Goal: Find contact information: Find contact information

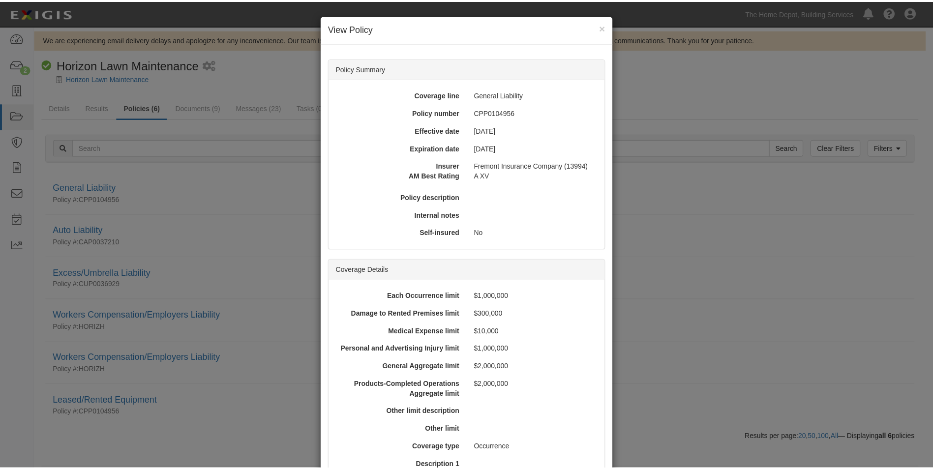
scroll to position [295, 0]
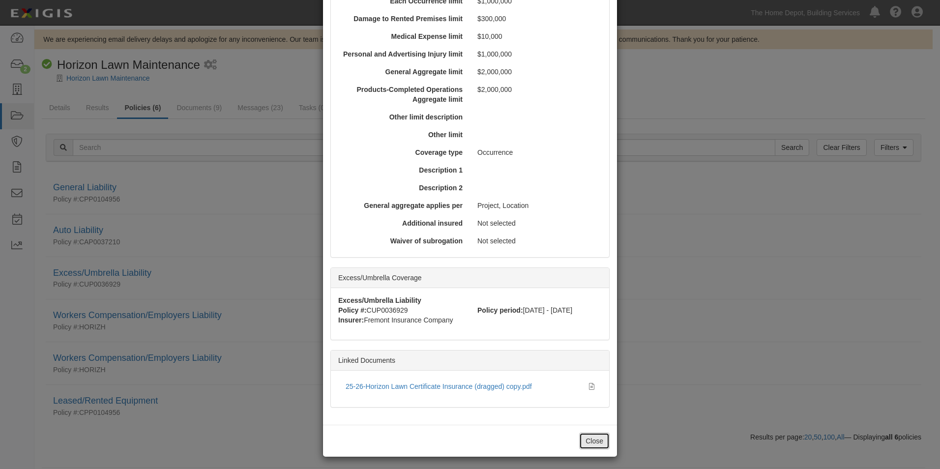
click at [594, 439] on button "Close" at bounding box center [594, 441] width 30 height 17
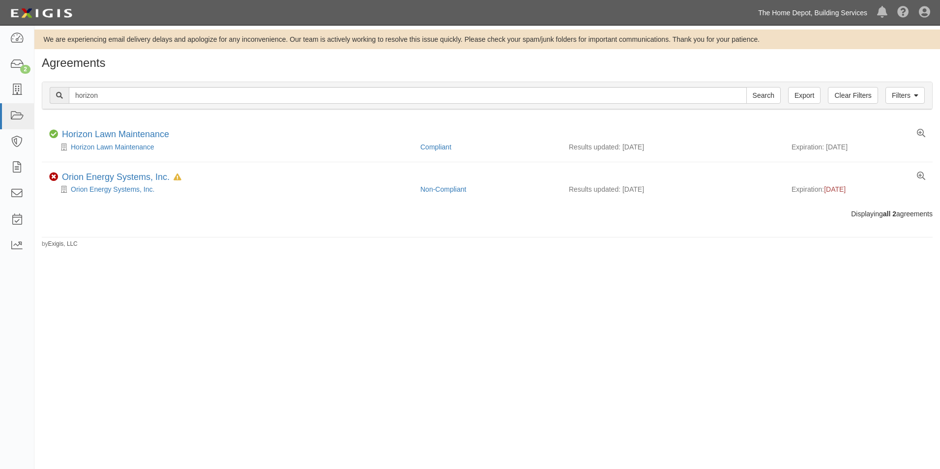
click at [805, 16] on link "The Home Depot, Building Services" at bounding box center [812, 13] width 119 height 20
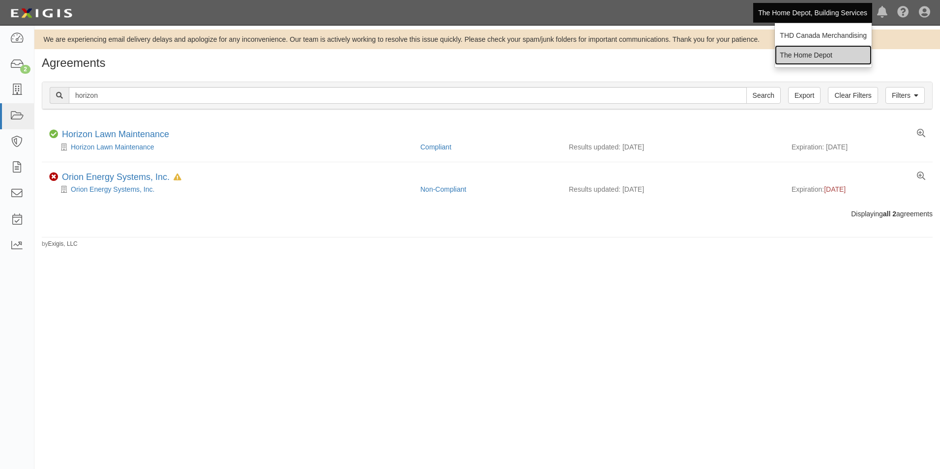
click at [811, 52] on link "The Home Depot" at bounding box center [823, 55] width 97 height 20
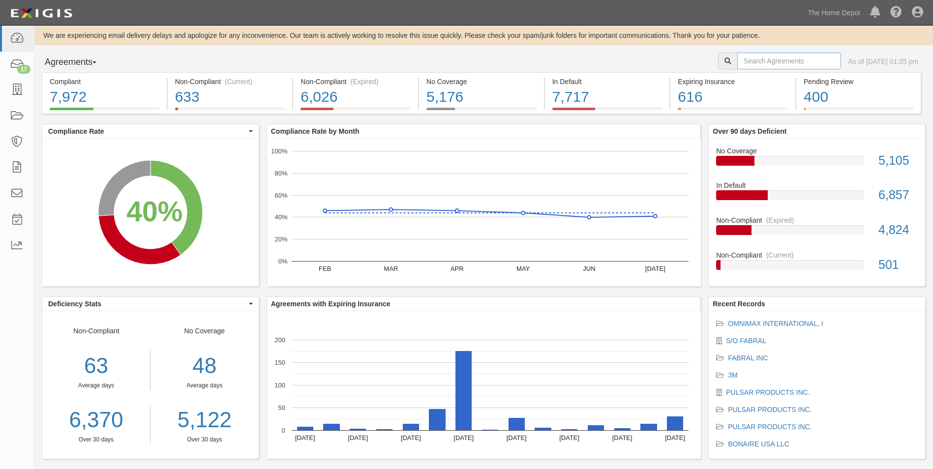
click at [662, 56] on input "text" at bounding box center [789, 61] width 104 height 17
type input "TTI"
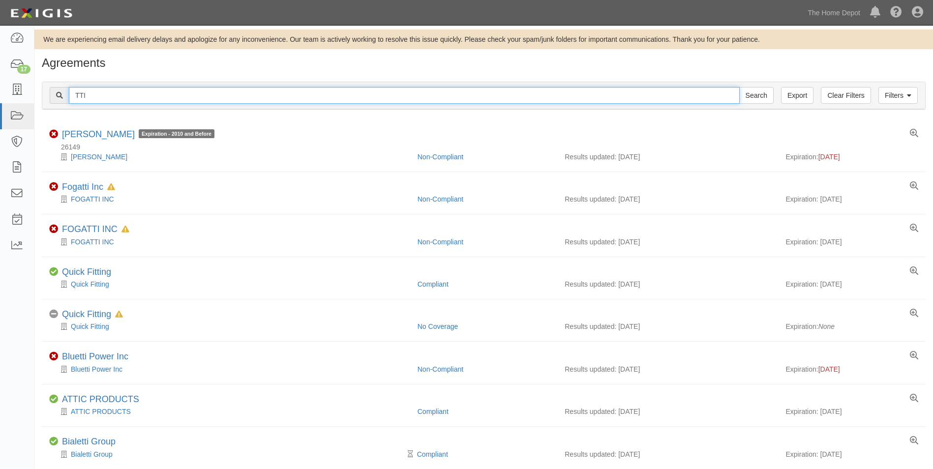
click at [286, 98] on input "TTI" at bounding box center [404, 95] width 671 height 17
paste input "64921"
type input "64921"
click at [739, 87] on input "Search" at bounding box center [756, 95] width 34 height 17
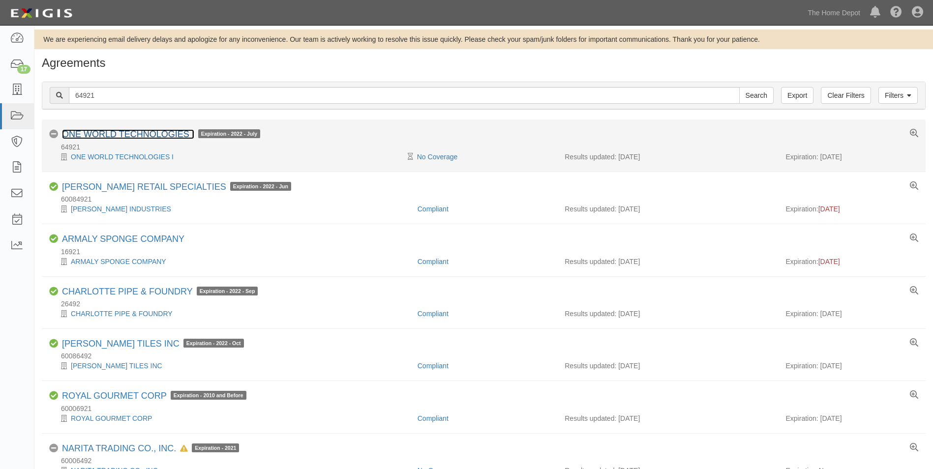
click at [159, 132] on link "ONE WORLD TECHNOLOGIES I" at bounding box center [128, 134] width 132 height 10
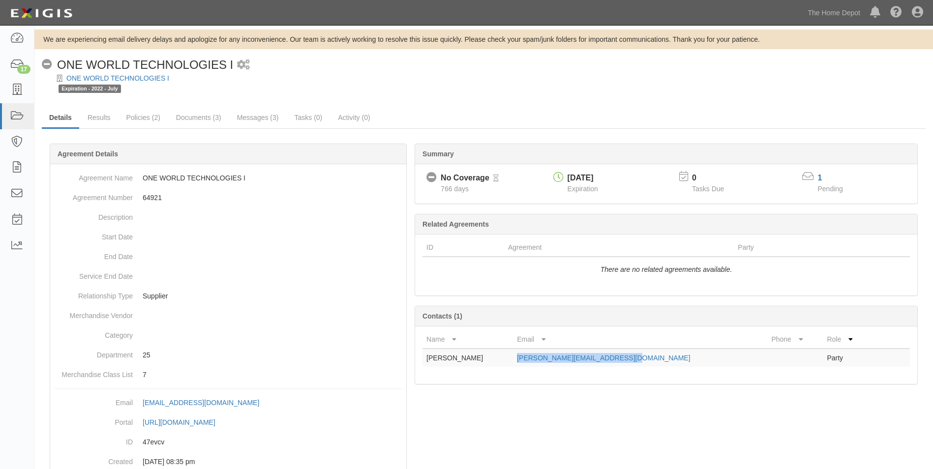
drag, startPoint x: 640, startPoint y: 360, endPoint x: 530, endPoint y: 363, distance: 110.2
click at [530, 363] on td "[PERSON_NAME][EMAIL_ADDRESS][DOMAIN_NAME]" at bounding box center [640, 358] width 254 height 18
copy link "[PERSON_NAME][EMAIL_ADDRESS][DOMAIN_NAME]"
click at [813, 14] on link "The Home Depot" at bounding box center [834, 13] width 62 height 20
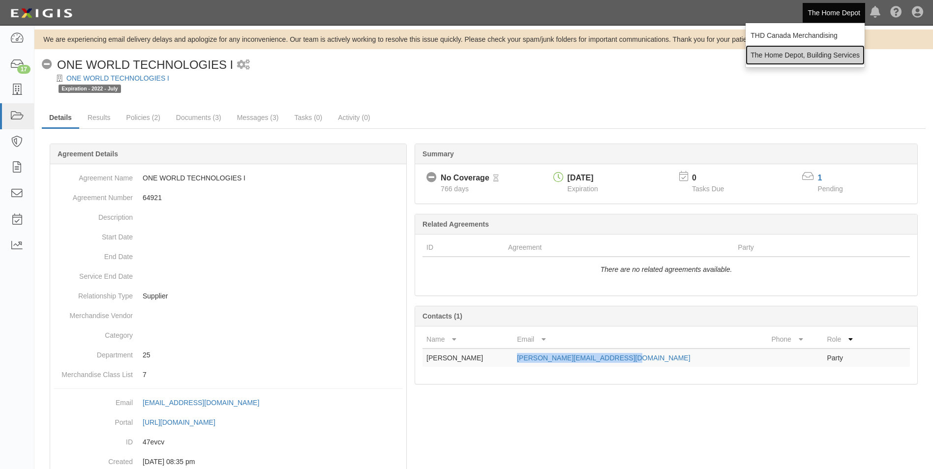
click at [817, 55] on link "The Home Depot, Building Services" at bounding box center [805, 55] width 119 height 20
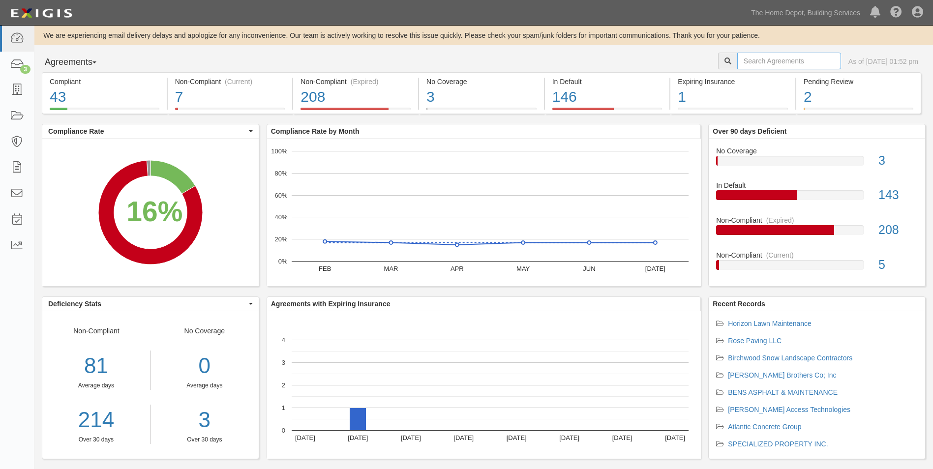
click at [799, 59] on input "text" at bounding box center [789, 61] width 104 height 17
type input "apex imaging"
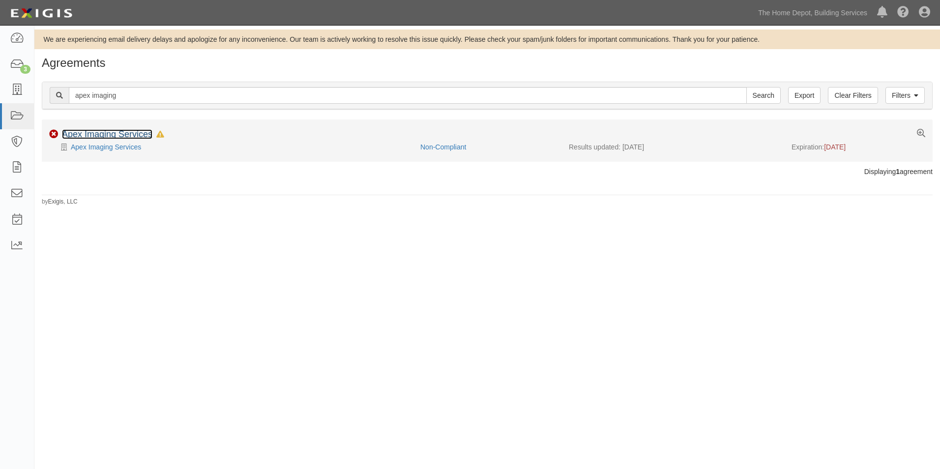
click at [110, 135] on link "Apex Imaging Services" at bounding box center [107, 134] width 90 height 10
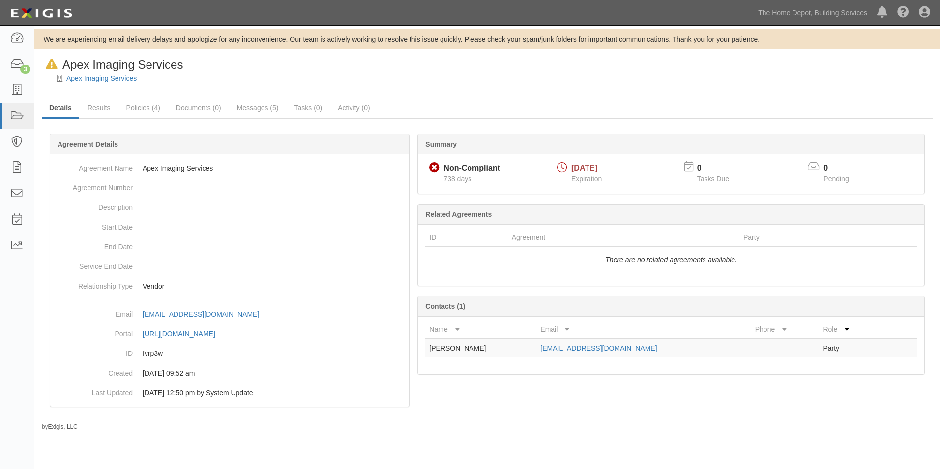
drag, startPoint x: 504, startPoint y: 349, endPoint x: 662, endPoint y: 347, distance: 158.4
click at [662, 347] on tr "[PERSON_NAME] [EMAIL_ADDRESS][DOMAIN_NAME] Party" at bounding box center [671, 348] width 492 height 18
copy tr "[EMAIL_ADDRESS][DOMAIN_NAME]"
